Goal: Information Seeking & Learning: Learn about a topic

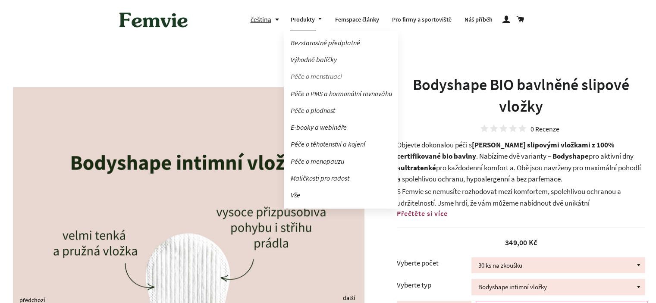
click at [318, 76] on link "Péče o menstruaci" at bounding box center [341, 76] width 114 height 15
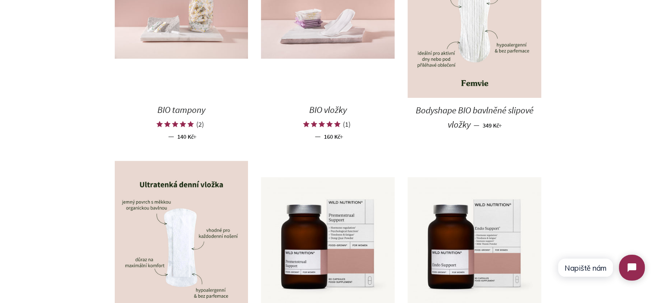
scroll to position [518, 0]
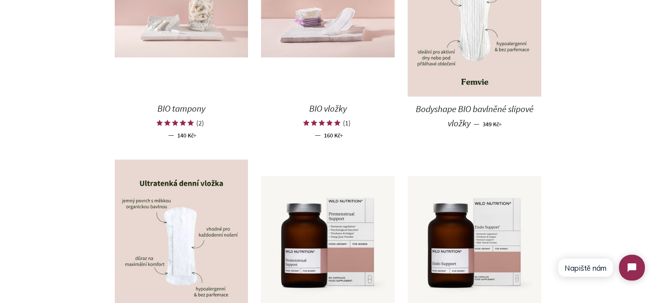
click at [173, 35] on img at bounding box center [182, 12] width 134 height 89
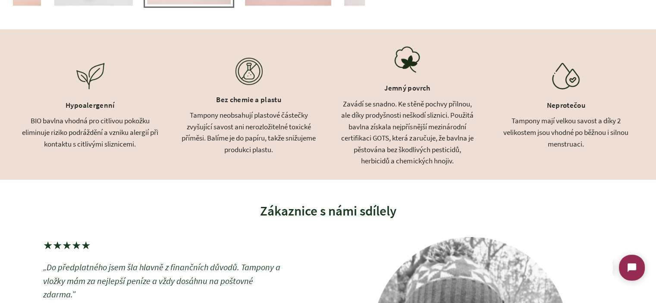
click at [114, 137] on div "BIO bavlna vhodná pro citlivou pokožku eliminuje riziko podráždění a vzniku ale…" at bounding box center [90, 132] width 137 height 35
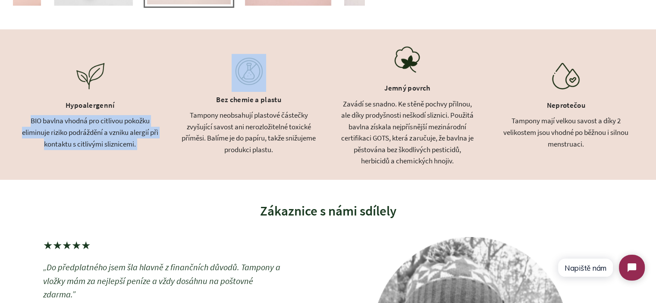
drag, startPoint x: 114, startPoint y: 137, endPoint x: 96, endPoint y: 127, distance: 20.8
click at [96, 127] on div "BIO bavlna vhodná pro citlivou pokožku eliminuje riziko podráždění a vzniku ale…" at bounding box center [90, 132] width 137 height 35
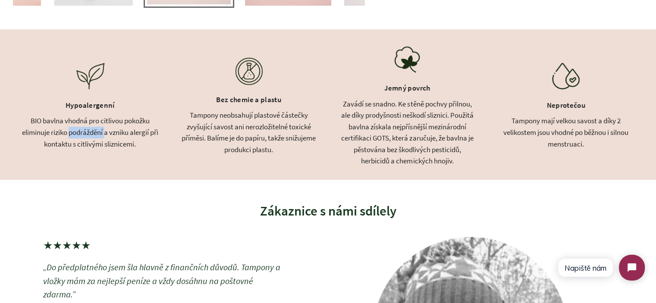
click at [96, 127] on div "BIO bavlna vhodná pro citlivou pokožku eliminuje riziko podráždění a vzniku ale…" at bounding box center [90, 132] width 137 height 35
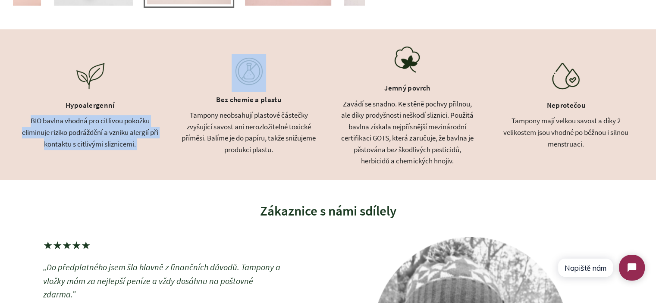
click at [96, 127] on div "BIO bavlna vhodná pro citlivou pokožku eliminuje riziko podráždění a vzniku ale…" at bounding box center [90, 132] width 137 height 35
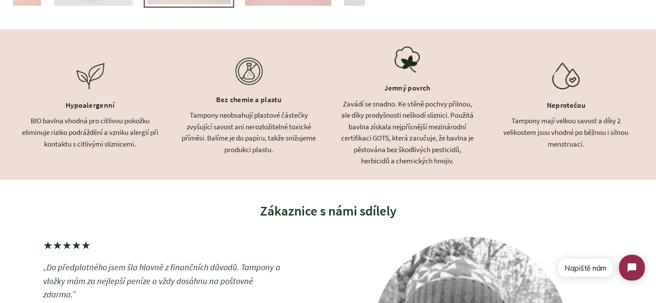
click at [251, 129] on div "Tampony neobsahují plastové částečky zvyšující savost ani nerozložitelné toxick…" at bounding box center [248, 133] width 137 height 46
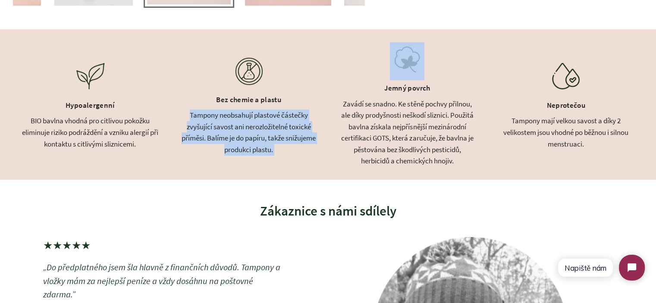
click at [251, 129] on div "Tampony neobsahují plastové částečky zvyšující savost ani nerozložitelné toxick…" at bounding box center [248, 133] width 137 height 46
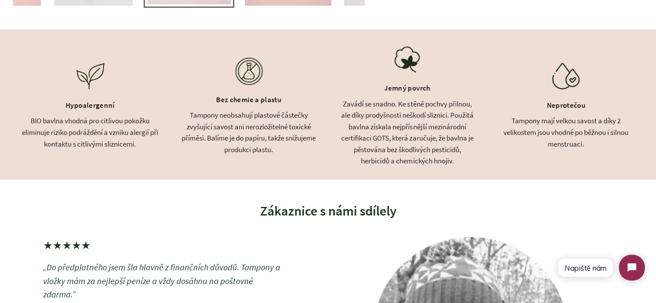
click at [393, 129] on div "Zavádí se snadno. Ke stěně pochvy přilnou, ale díky prodyšnosti neškodí sliznic…" at bounding box center [407, 132] width 137 height 69
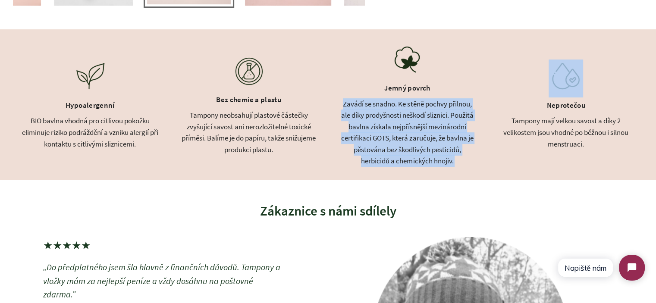
click at [393, 129] on div "Zavádí se snadno. Ke stěně pochvy přilnou, ale díky prodyšnosti neškodí sliznic…" at bounding box center [407, 132] width 137 height 69
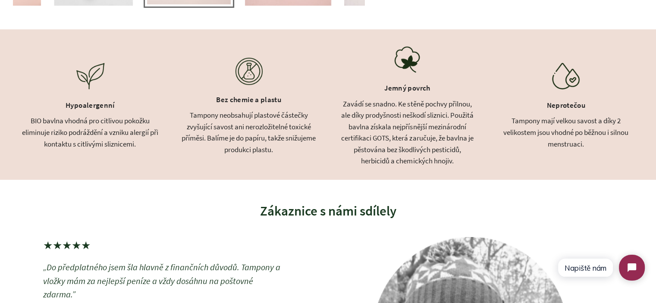
click at [574, 129] on div "Tampony mají velkou savost a díky 2 velikostem jsou vhodné po běžnou i silnou m…" at bounding box center [565, 132] width 137 height 35
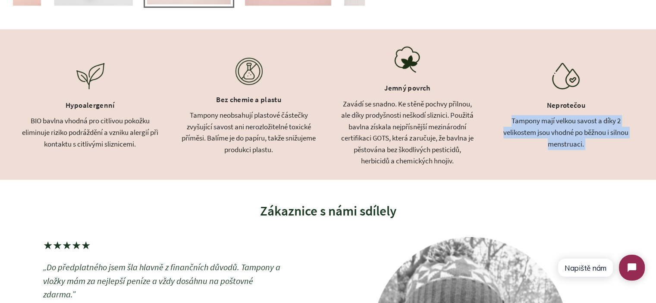
click at [574, 129] on div "Tampony mají velkou savost a díky 2 velikostem jsou vhodné po běžnou i silnou m…" at bounding box center [565, 132] width 137 height 35
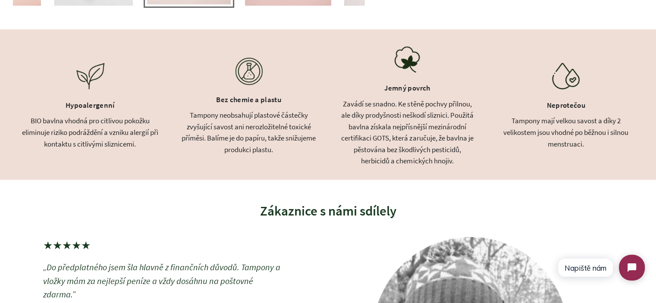
click at [421, 124] on div "Zavádí se snadno. Ke stěně pochvy přilnou, ale díky prodyšnosti neškodí sliznic…" at bounding box center [407, 132] width 137 height 69
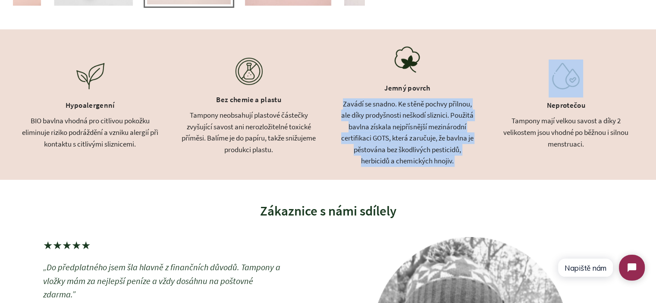
click at [421, 124] on div "Zavádí se snadno. Ke stěně pochvy přilnou, ale díky prodyšnosti neškodí sliznic…" at bounding box center [407, 132] width 137 height 69
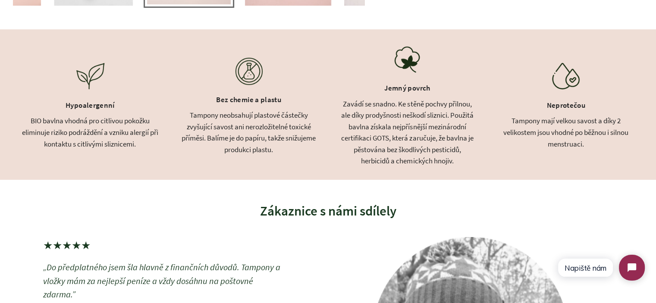
click at [226, 131] on div "Tampony neobsahují plastové částečky zvyšující savost ani nerozložitelné toxick…" at bounding box center [248, 133] width 137 height 46
click at [121, 129] on div "BIO bavlna vhodná pro citlivou pokožku eliminuje riziko podráždění a vzniku ale…" at bounding box center [90, 132] width 137 height 35
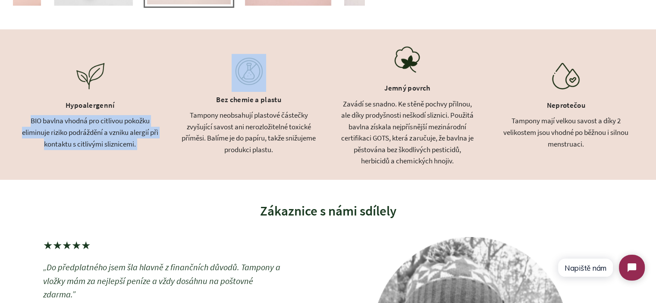
click at [121, 129] on div "BIO bavlna vhodná pro citlivou pokožku eliminuje riziko podráždění a vzniku ale…" at bounding box center [90, 132] width 137 height 35
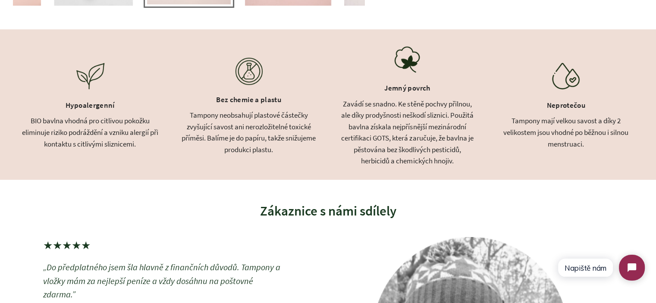
click at [345, 128] on div "Zavádí se snadno. Ke stěně pochvy přilnou, ale díky prodyšnosti neškodí sliznic…" at bounding box center [407, 132] width 137 height 69
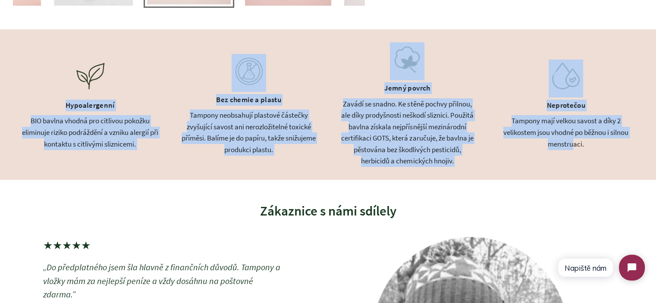
drag, startPoint x: 166, startPoint y: 115, endPoint x: 578, endPoint y: 145, distance: 412.6
click at [576, 145] on div "Hypoalergenní BIO bavlna vhodná pro citlivou pokožku eliminuje riziko podrážděn…" at bounding box center [328, 104] width 656 height 151
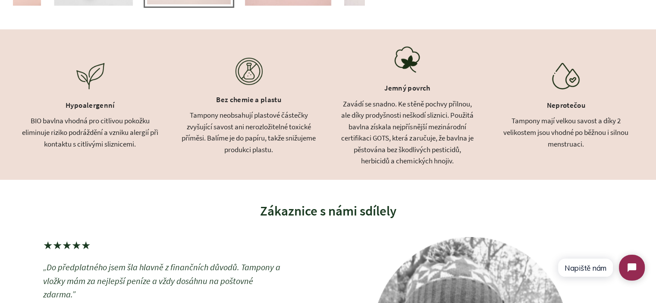
click at [582, 145] on div "Tampony mají velkou savost a díky 2 velikostem jsou vhodné po běžnou i silnou m…" at bounding box center [565, 132] width 137 height 35
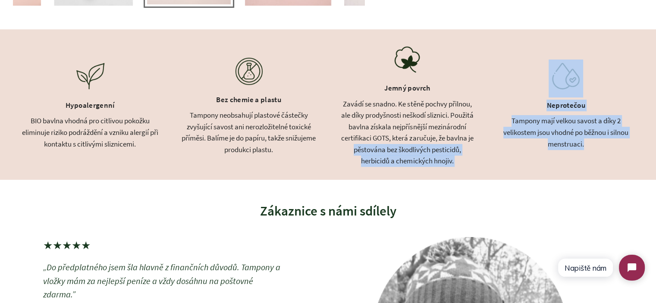
drag, startPoint x: 588, startPoint y: 145, endPoint x: 328, endPoint y: 143, distance: 260.6
click at [328, 144] on div "Hypoalergenní BIO bavlna vhodná pro citlivou pokožku eliminuje riziko podrážděn…" at bounding box center [328, 104] width 656 height 151
click at [328, 143] on div "Hypoalergenní BIO bavlna vhodná pro citlivou pokožku eliminuje riziko podrážděn…" at bounding box center [328, 104] width 656 height 151
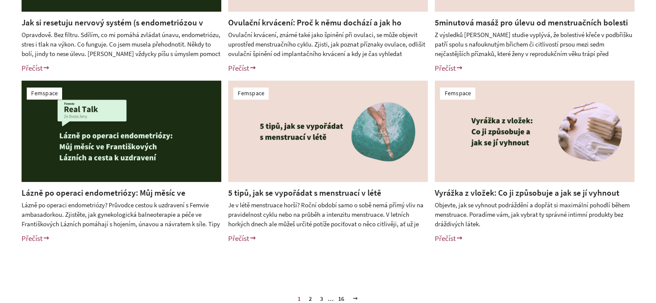
scroll to position [345, 0]
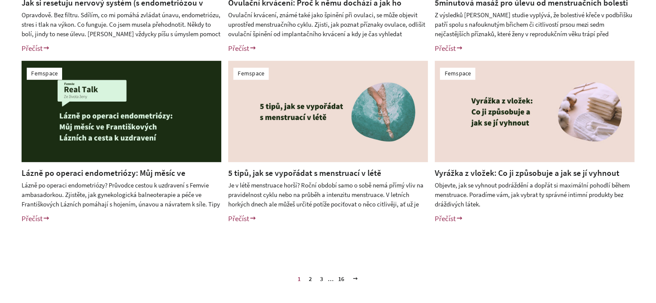
click at [310, 282] on link "2" at bounding box center [310, 279] width 10 height 13
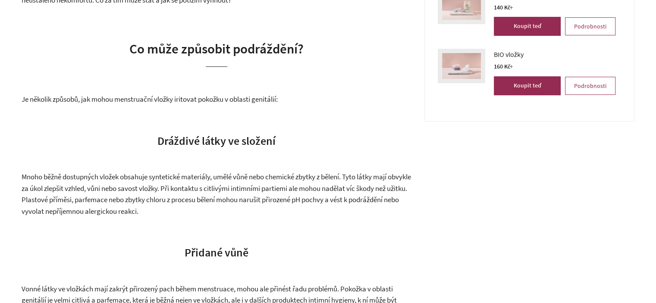
scroll to position [388, 0]
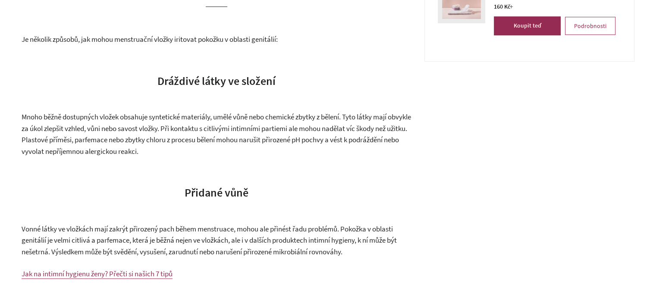
click at [159, 135] on span "Mnoho běžně dostupných vložek obsahuje syntetické materiály, umělé vůně nebo ch…" at bounding box center [217, 134] width 390 height 44
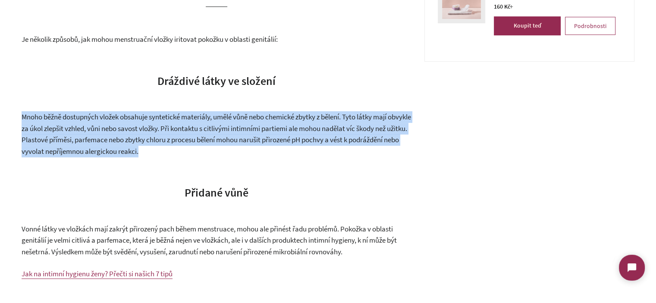
click at [159, 135] on span "Mnoho běžně dostupných vložek obsahuje syntetické materiály, umělé vůně nebo ch…" at bounding box center [217, 134] width 390 height 44
click at [211, 145] on p "Mnoho běžně dostupných vložek obsahuje syntetické materiály, umělé vůně nebo ch…" at bounding box center [217, 134] width 390 height 46
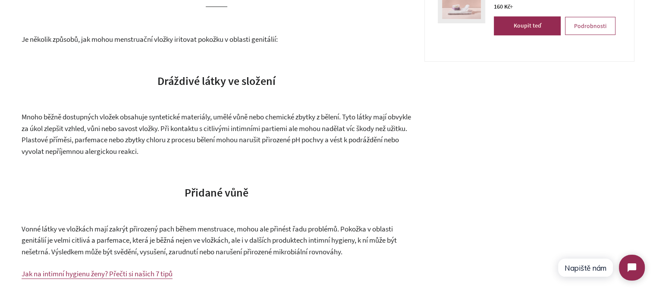
click at [182, 87] on span "Dráždivé látky ve složení" at bounding box center [216, 81] width 118 height 14
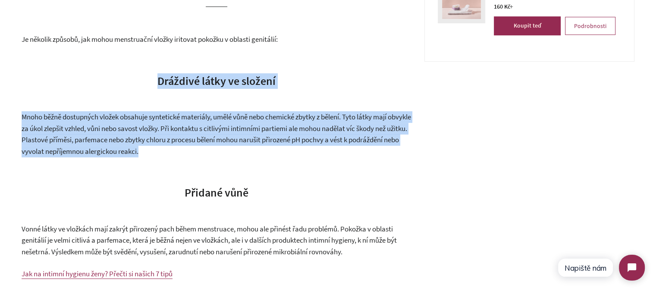
drag, startPoint x: 182, startPoint y: 87, endPoint x: 185, endPoint y: 141, distance: 54.4
click at [185, 141] on span "Mnoho běžně dostupných vložek obsahuje syntetické materiály, umělé vůně nebo ch…" at bounding box center [217, 134] width 390 height 44
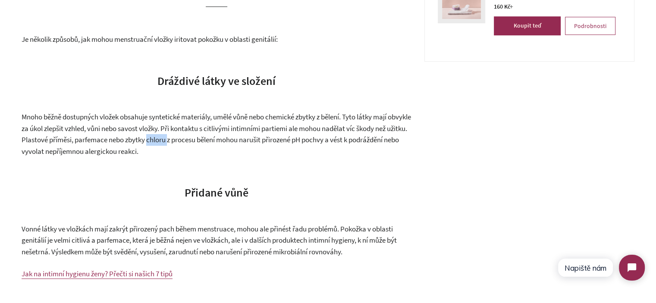
click at [185, 141] on span "Mnoho běžně dostupných vložek obsahuje syntetické materiály, umělé vůně nebo ch…" at bounding box center [217, 134] width 390 height 44
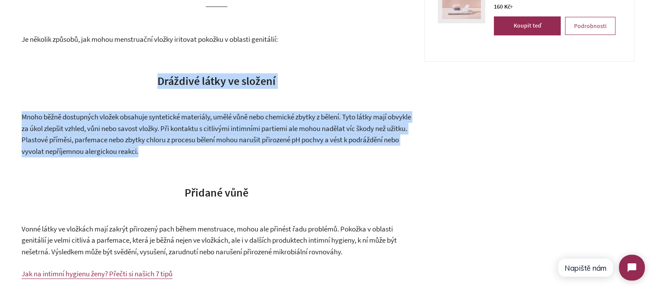
drag, startPoint x: 185, startPoint y: 141, endPoint x: 182, endPoint y: 84, distance: 57.5
click at [214, 141] on span "Mnoho běžně dostupných vložek obsahuje syntetické materiály, umělé vůně nebo ch…" at bounding box center [217, 134] width 390 height 44
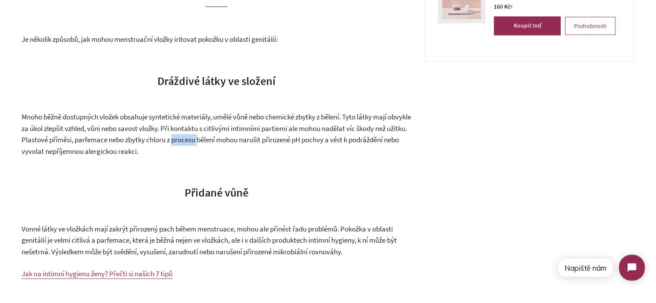
click at [214, 141] on span "Mnoho běžně dostupných vložek obsahuje syntetické materiály, umělé vůně nebo ch…" at bounding box center [217, 134] width 390 height 44
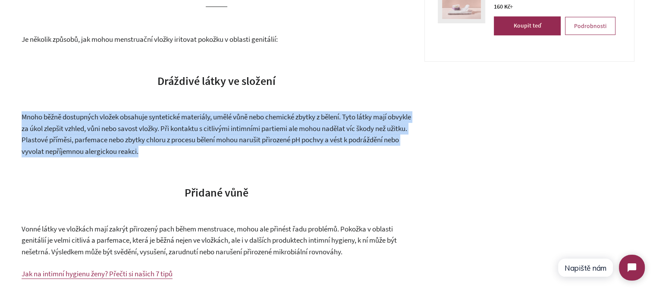
click at [214, 141] on span "Mnoho běžně dostupných vložek obsahuje syntetické materiály, umělé vůně nebo ch…" at bounding box center [217, 134] width 390 height 44
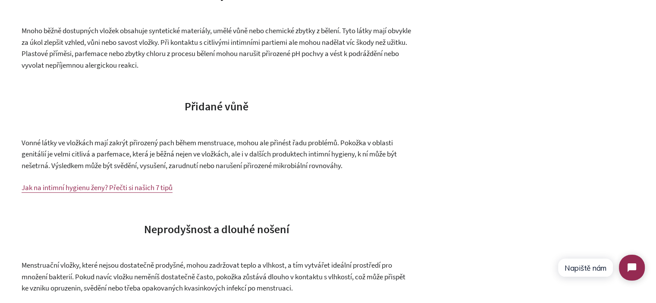
click at [226, 155] on span "Vonné látky ve vložkách mají zakrýt přirozený pach během menstruace, mohou ale …" at bounding box center [209, 154] width 375 height 32
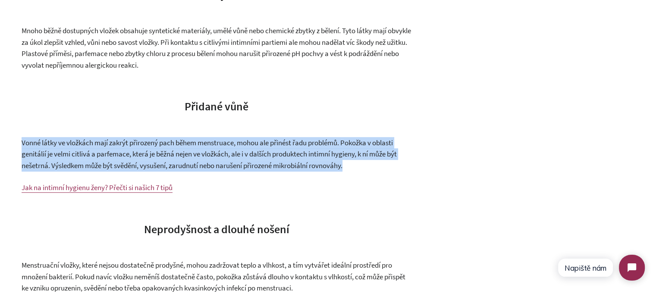
click at [226, 155] on span "Vonné látky ve vložkách mají zakrýt přirozený pach během menstruace, mohou ale …" at bounding box center [209, 154] width 375 height 32
click at [292, 167] on span "Vonné látky ve vložkách mají zakrýt přirozený pach během menstruace, mohou ale …" at bounding box center [209, 154] width 375 height 32
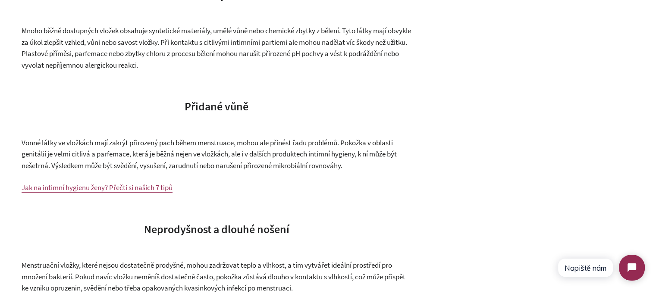
click at [355, 165] on p "Vonné látky ve vložkách mají zakrýt přirozený pach během menstruace, mohou ale …" at bounding box center [217, 154] width 390 height 35
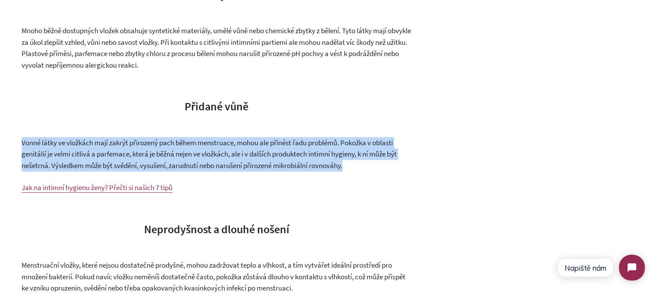
click at [355, 165] on p "Vonné látky ve vložkách mají zakrýt přirozený pach během menstruace, mohou ale …" at bounding box center [217, 154] width 390 height 35
click at [367, 169] on p "Vonné látky ve vložkách mají zakrýt přirozený pach během menstruace, mohou ale …" at bounding box center [217, 154] width 390 height 35
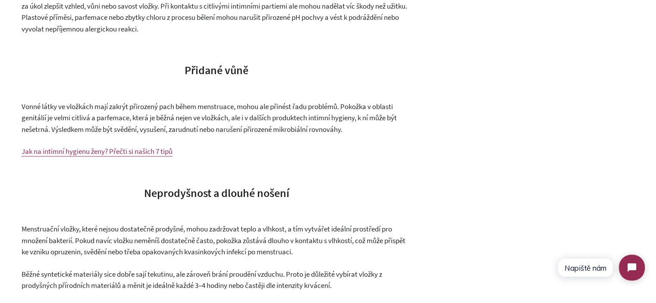
scroll to position [647, 0]
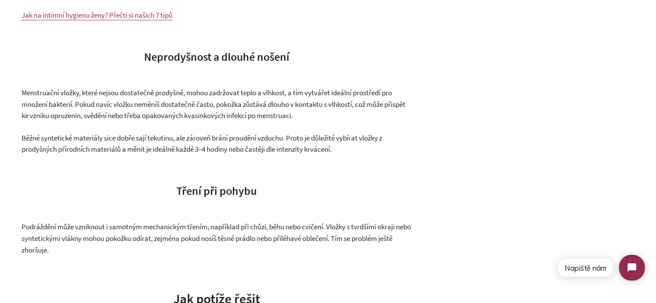
click at [242, 116] on span "Menstruační vložky, které nejsou dostatečně prodyšné, mohou zadržovat teplo a v…" at bounding box center [214, 104] width 384 height 32
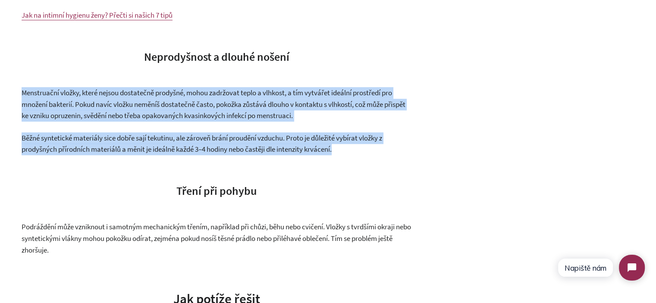
drag, startPoint x: 242, startPoint y: 116, endPoint x: 264, endPoint y: 145, distance: 35.6
click at [264, 145] on span "Běžné syntetické materiály sice dobře sají tekutinu, ale zároveň brání proudění…" at bounding box center [202, 143] width 361 height 21
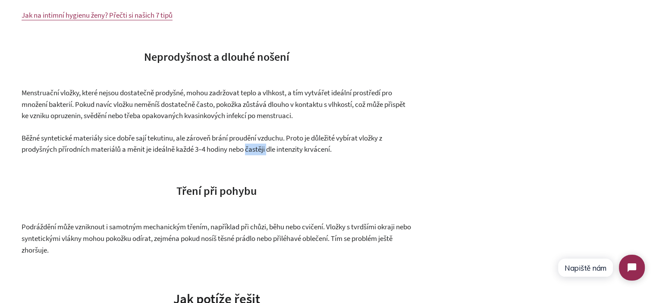
click at [264, 145] on span "Běžné syntetické materiály sice dobře sají tekutinu, ale zároveň brání proudění…" at bounding box center [202, 143] width 361 height 21
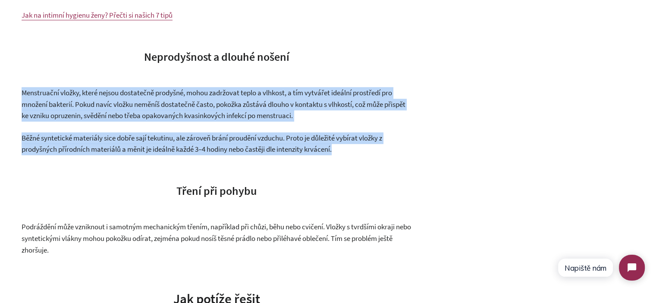
drag, startPoint x: 264, startPoint y: 145, endPoint x: 244, endPoint y: 111, distance: 39.3
click at [244, 111] on span "Menstruační vložky, které nejsou dostatečně prodyšné, mohou zadržovat teplo a v…" at bounding box center [214, 104] width 384 height 32
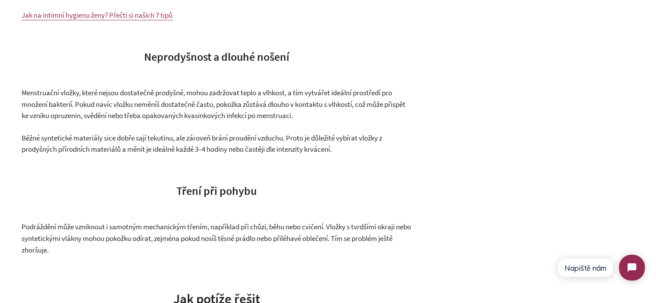
click at [326, 141] on span "Běžné syntetické materiály sice dobře sají tekutinu, ale zároveň brání proudění…" at bounding box center [202, 143] width 361 height 21
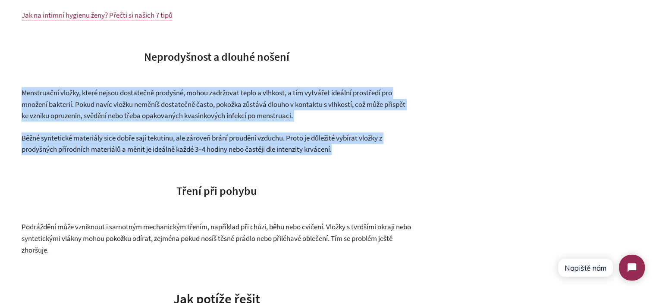
drag, startPoint x: 339, startPoint y: 149, endPoint x: 7, endPoint y: 93, distance: 336.9
click at [7, 93] on div "Vyrážka z vložek: Co ji způsobuje a jak se jí vyhnout 16. červenec 2025 Přiznej…" at bounding box center [328, 294] width 656 height 1432
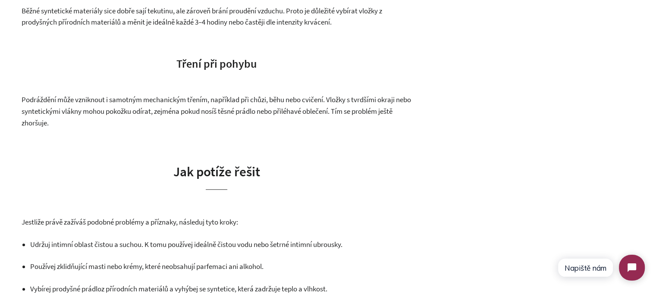
scroll to position [777, 0]
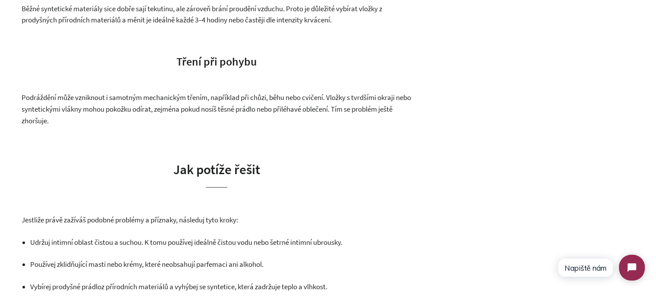
click at [162, 113] on span "Podráždění může vzniknout i samotným mechanickým třením, například při chůzi, b…" at bounding box center [217, 109] width 390 height 32
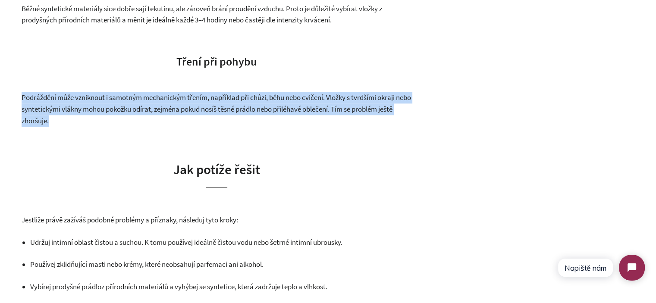
click at [162, 113] on span "Podráždění může vzniknout i samotným mechanickým třením, například při chůzi, b…" at bounding box center [217, 109] width 390 height 32
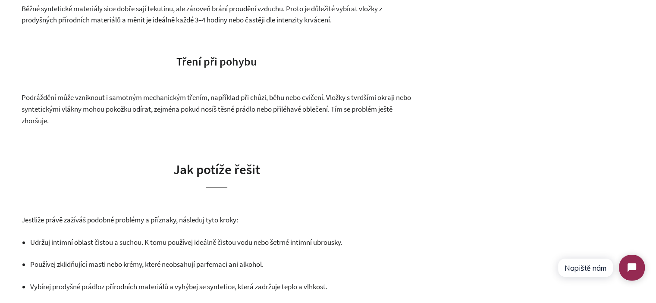
click at [202, 130] on div "Přiznejme si to, menstruace je sama o sobě často dost náročná. Bolesti břicha, …" at bounding box center [217, 186] width 390 height 1326
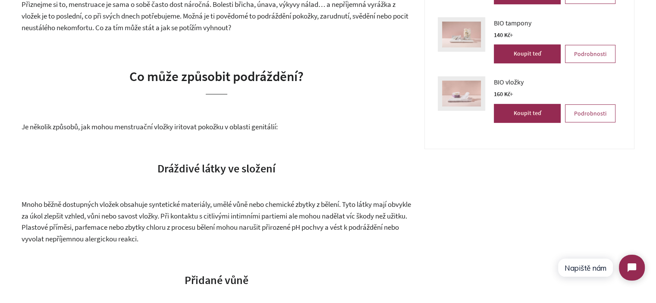
scroll to position [302, 0]
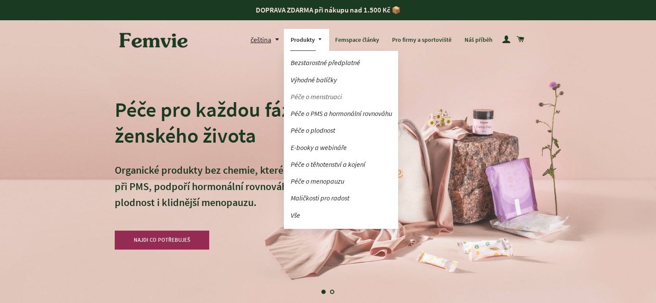
click at [313, 96] on link "Péče o menstruaci" at bounding box center [341, 96] width 114 height 15
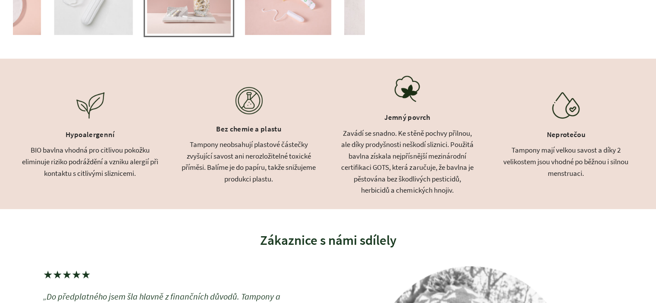
scroll to position [388, 0]
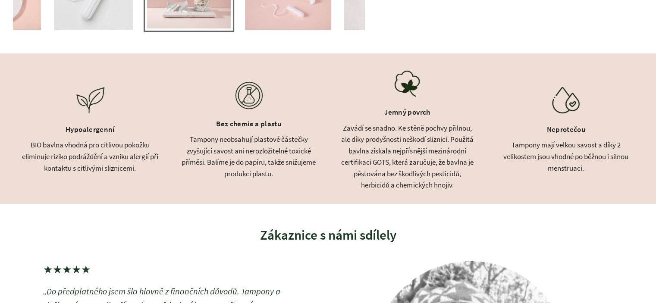
click at [355, 127] on div "Zavádí se snadno. Ke stěně pochvy přilnou, ale díky prodyšnosti neškodí sliznic…" at bounding box center [407, 157] width 137 height 69
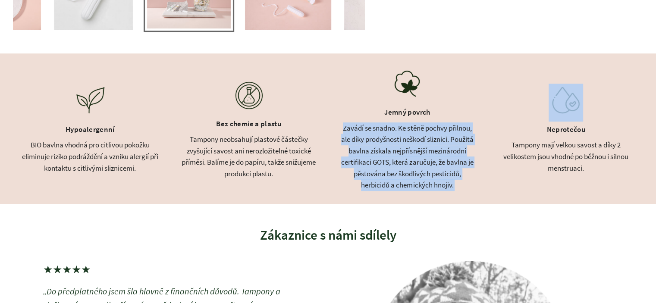
drag, startPoint x: 355, startPoint y: 127, endPoint x: 421, endPoint y: 170, distance: 78.7
click at [418, 169] on div "Zavádí se snadno. Ke stěně pochvy přilnou, ale díky prodyšnosti neškodí sliznic…" at bounding box center [407, 157] width 137 height 69
click at [421, 170] on div "Zavádí se snadno. Ke stěně pochvy přilnou, ale díky prodyšnosti neškodí sliznic…" at bounding box center [407, 157] width 137 height 69
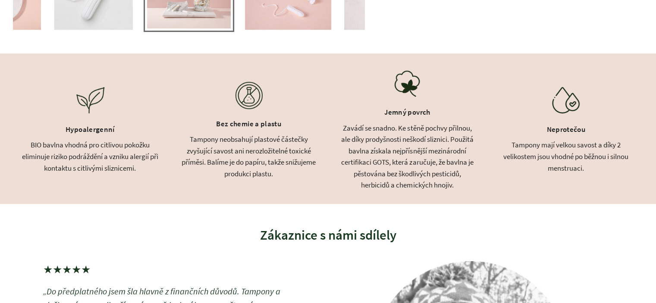
click at [421, 170] on div "Zavádí se snadno. Ke stěně pochvy přilnou, ale díky prodyšnosti neškodí sliznic…" at bounding box center [407, 157] width 137 height 69
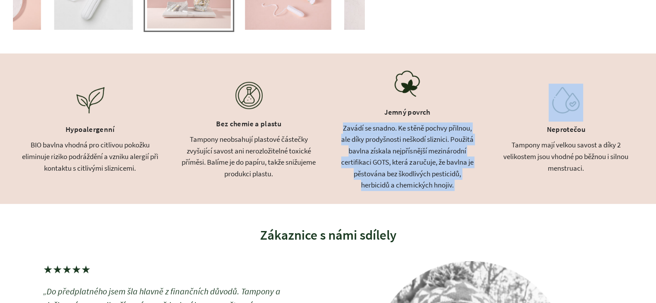
click at [421, 170] on div "Zavádí se snadno. Ke stěně pochvy přilnou, ale díky prodyšnosti neškodí sliznic…" at bounding box center [407, 157] width 137 height 69
drag, startPoint x: 442, startPoint y: 179, endPoint x: 449, endPoint y: 183, distance: 8.1
click at [442, 180] on div "Zavádí se snadno. Ke stěně pochvy přilnou, ale díky prodyšnosti neškodí sliznic…" at bounding box center [407, 157] width 137 height 69
click at [454, 184] on div "Zavádí se snadno. Ke stěně pochvy přilnou, ale díky prodyšnosti neškodí sliznic…" at bounding box center [407, 157] width 137 height 69
